Goal: Information Seeking & Learning: Understand process/instructions

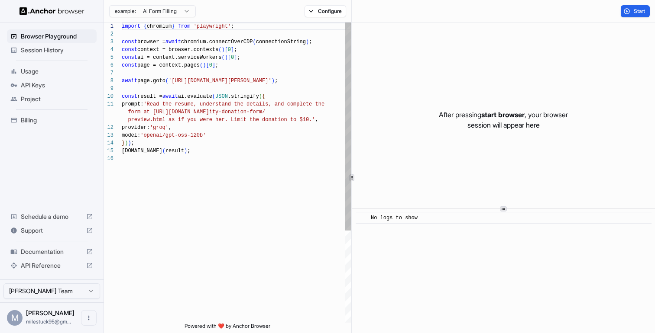
scroll to position [78, 0]
type textarea "**********"
click at [210, 172] on div "import { chromium } from 'playwright' ; const browser = await chromium.connectO…" at bounding box center [236, 239] width 229 height 433
click at [56, 252] on span "Documentation" at bounding box center [52, 252] width 62 height 9
